Goal: Information Seeking & Learning: Check status

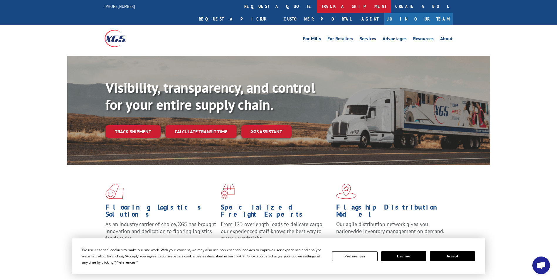
click at [317, 6] on link "track a shipment" at bounding box center [354, 6] width 74 height 13
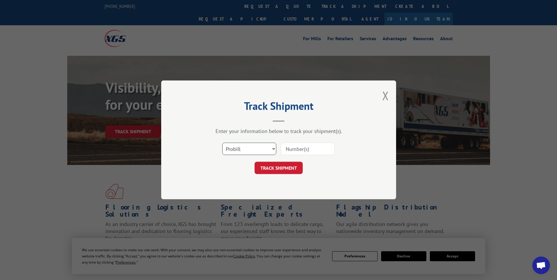
click at [235, 149] on select "Select category... Probill BOL PO" at bounding box center [249, 149] width 54 height 12
select select "bol"
click at [222, 143] on select "Select category... Probill BOL PO" at bounding box center [249, 149] width 54 height 12
click at [325, 150] on input at bounding box center [308, 149] width 54 height 12
paste input "6026463"
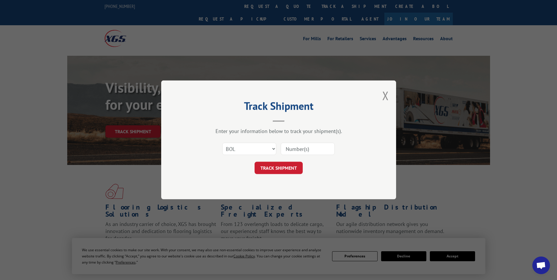
type input "6026463"
click button "TRACK SHIPMENT" at bounding box center [278, 168] width 48 height 12
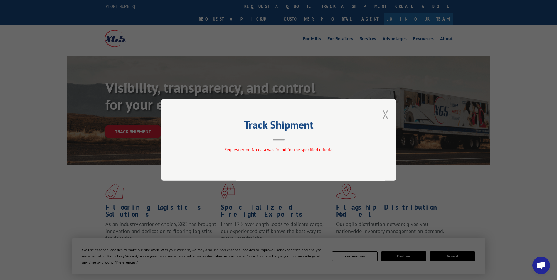
click at [386, 108] on button "Close modal" at bounding box center [385, 115] width 6 height 16
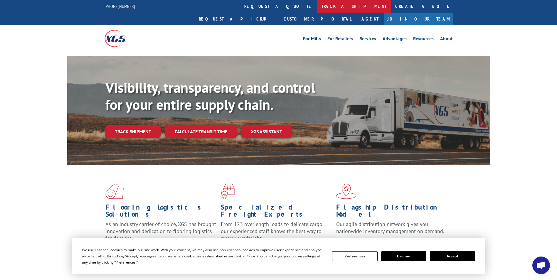
click at [317, 6] on link "track a shipment" at bounding box center [354, 6] width 74 height 13
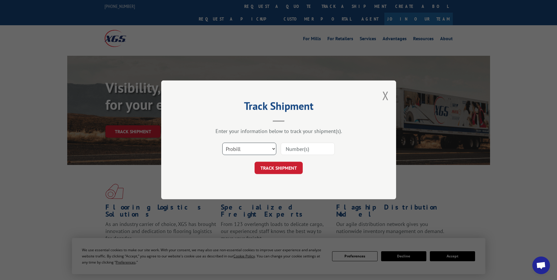
click at [241, 145] on select "Select category... Probill BOL PO" at bounding box center [249, 149] width 54 height 12
select select "bol"
click at [222, 143] on select "Select category... Probill BOL PO" at bounding box center [249, 149] width 54 height 12
click at [306, 149] on input at bounding box center [308, 149] width 54 height 12
paste input "6026463"
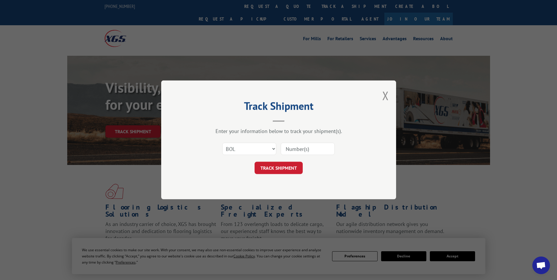
type input "6026463"
click at [281, 168] on button "TRACK SHIPMENT" at bounding box center [278, 168] width 48 height 12
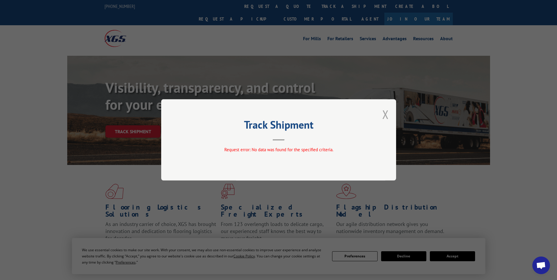
click at [388, 116] on button "Close modal" at bounding box center [385, 115] width 6 height 16
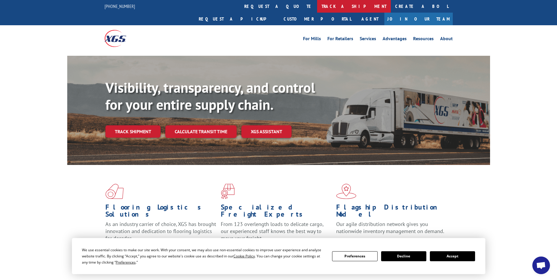
click at [317, 6] on link "track a shipment" at bounding box center [354, 6] width 74 height 13
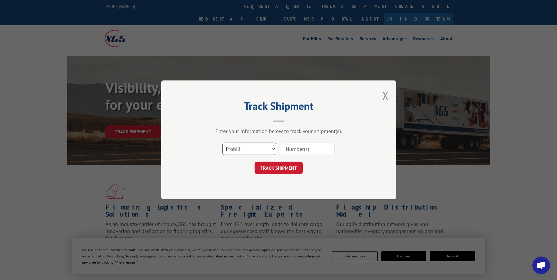
click at [257, 151] on select "Select category... Probill BOL PO" at bounding box center [249, 149] width 54 height 12
select select "bol"
click at [222, 143] on select "Select category... Probill BOL PO" at bounding box center [249, 149] width 54 height 12
click at [326, 150] on input at bounding box center [308, 149] width 54 height 12
type input "3"
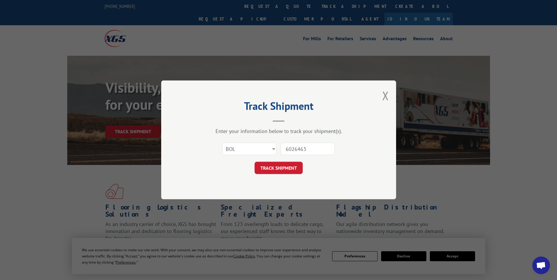
type input "6026463"
click at [229, 171] on div "TRACK SHIPMENT" at bounding box center [278, 168] width 176 height 12
click at [268, 169] on button "TRACK SHIPMENT" at bounding box center [278, 168] width 48 height 12
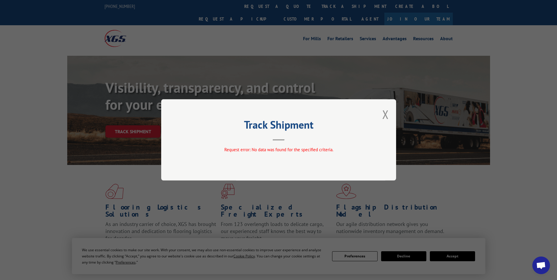
click at [378, 106] on div "Track Shipment Request error: No data was found for the specified criteria." at bounding box center [278, 139] width 235 height 81
click at [385, 116] on button "Close modal" at bounding box center [385, 115] width 6 height 16
